Goal: Information Seeking & Learning: Learn about a topic

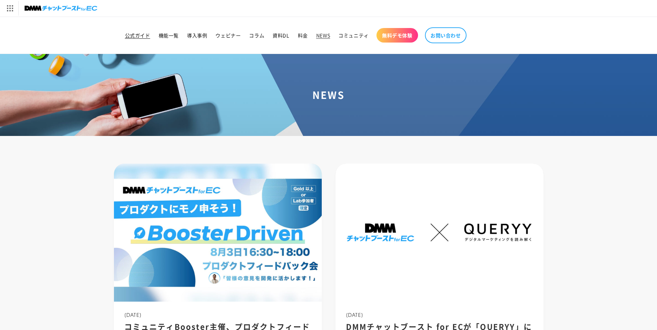
click at [144, 37] on span "公式ガイド" at bounding box center [137, 35] width 25 height 6
click at [65, 10] on img at bounding box center [61, 8] width 73 height 10
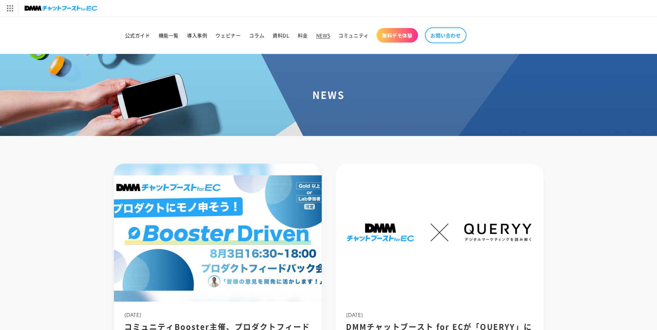
drag, startPoint x: 126, startPoint y: 306, endPoint x: 123, endPoint y: 304, distance: 3.9
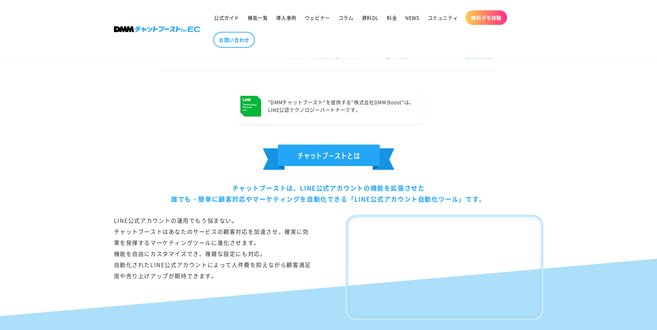
scroll to position [578, 0]
